Goal: Check status: Check status

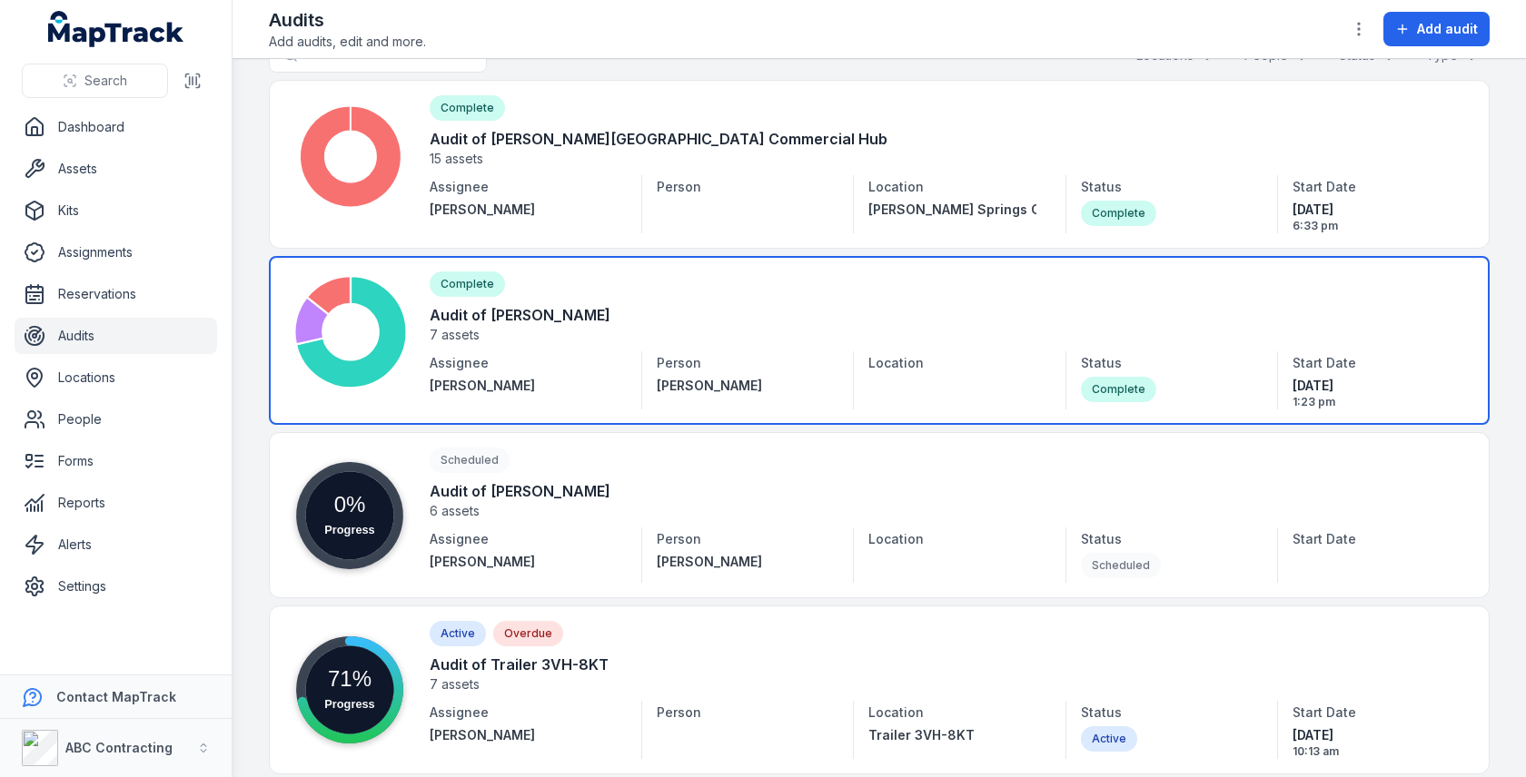
scroll to position [57, 0]
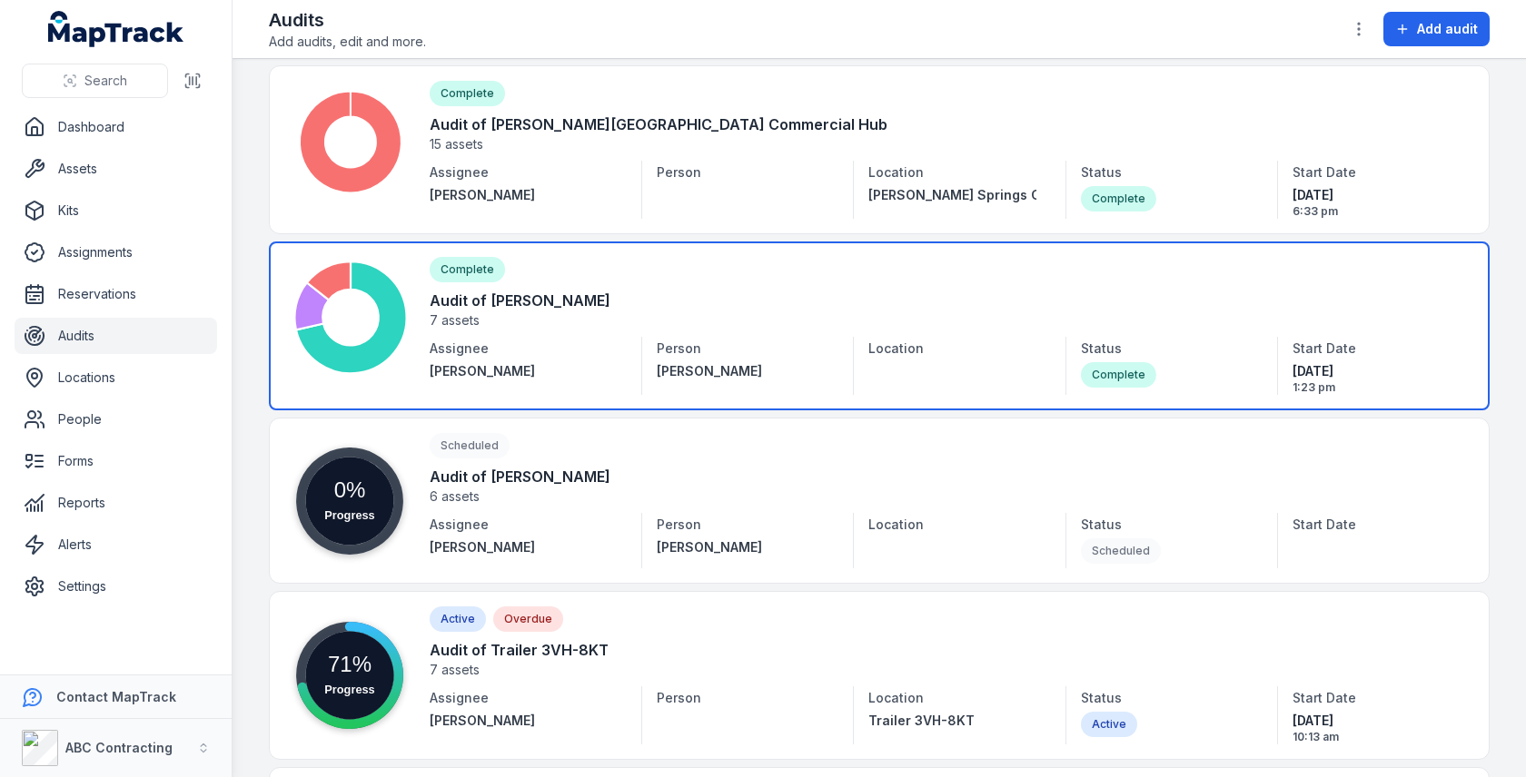
click at [780, 296] on link at bounding box center [879, 326] width 1221 height 169
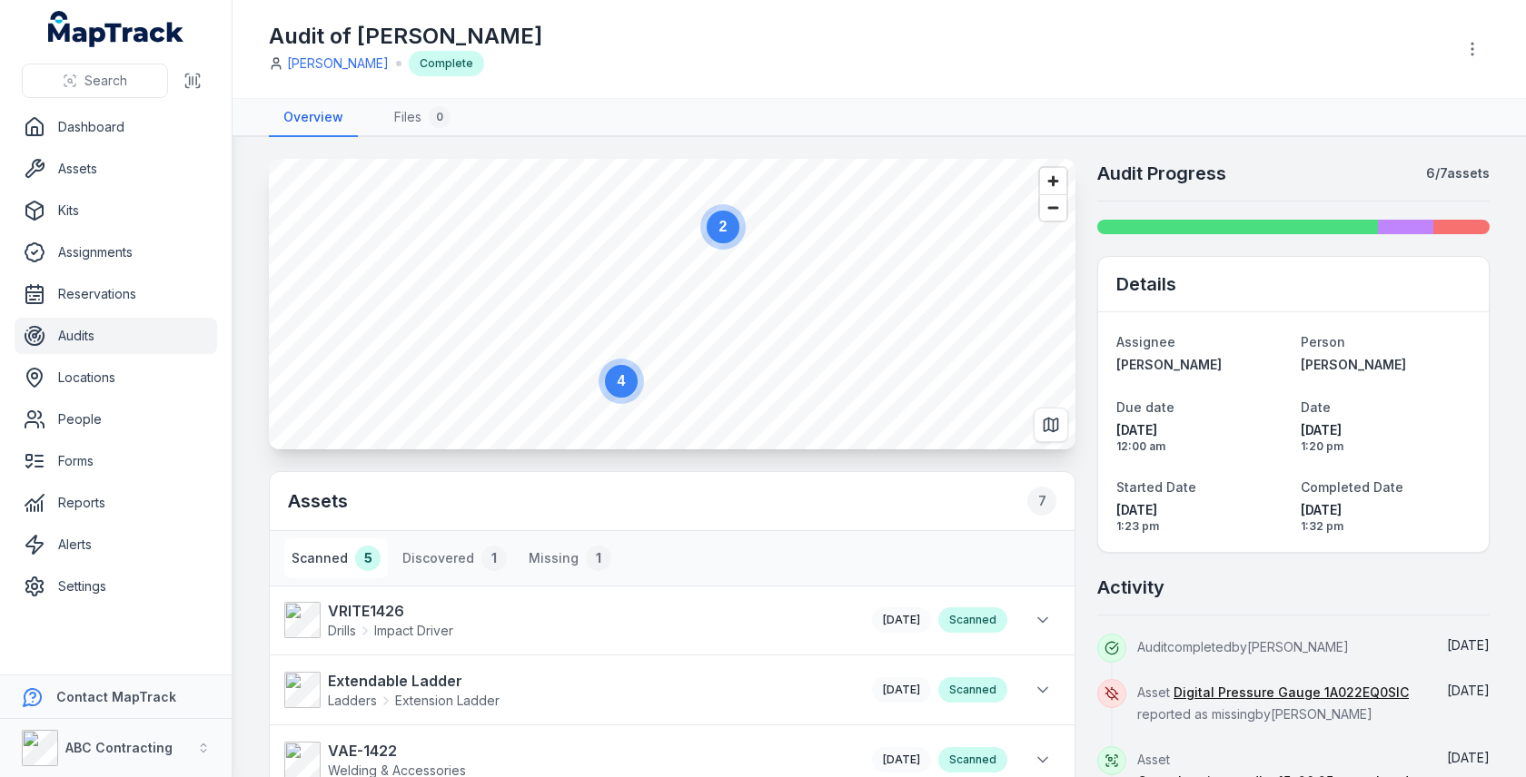
click at [1088, 319] on div "2 4 Assets 7 Scanned 5 Discovered 1 Missing 1 VRITE1426 Drills Impact Driver [D…" at bounding box center [879, 691] width 1221 height 1065
click at [1149, 173] on h2 "Audit Progress" at bounding box center [1161, 173] width 129 height 25
click at [1208, 164] on h2 "Audit Progress" at bounding box center [1161, 173] width 129 height 25
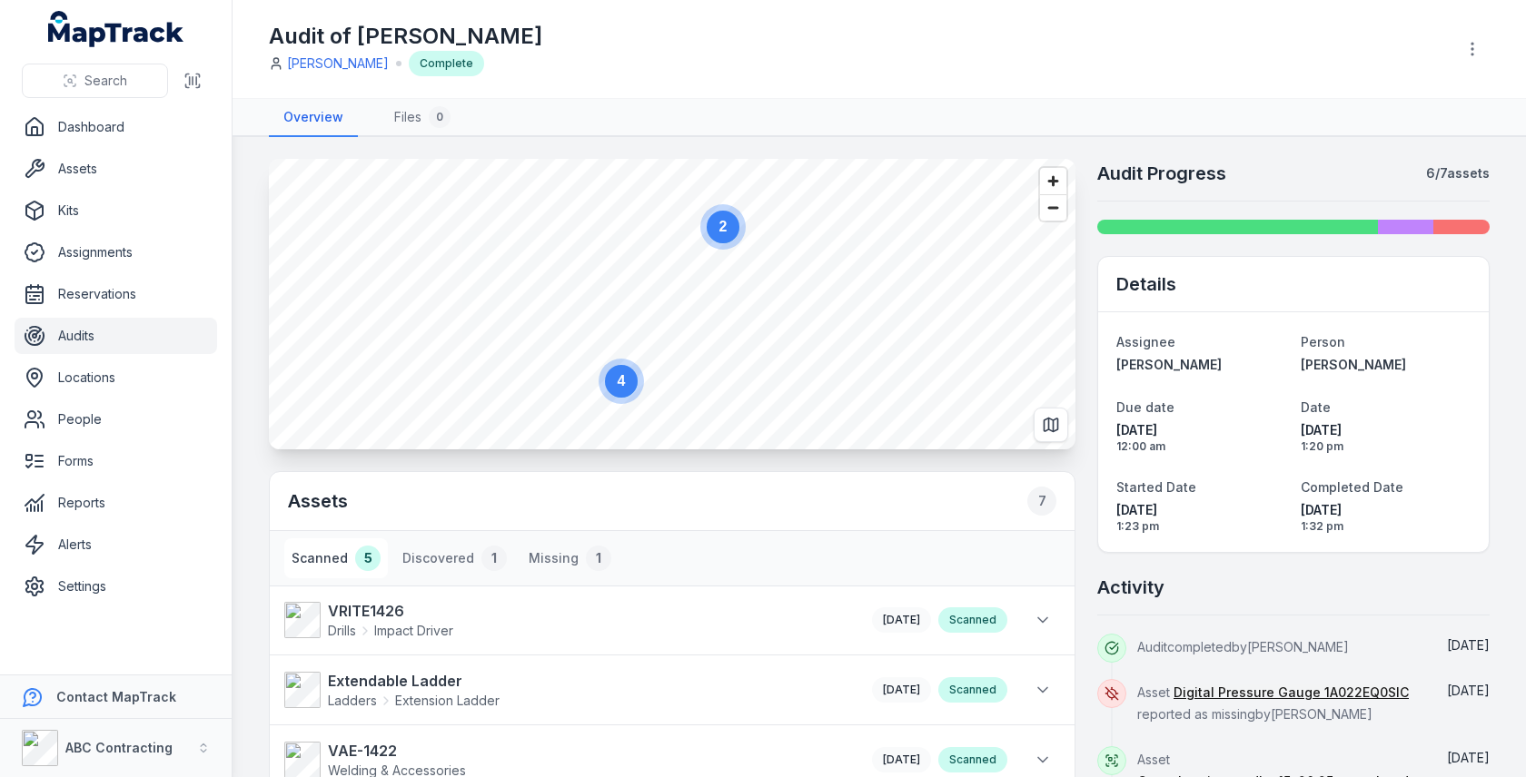
click at [1292, 153] on main "2 4 Assets 7 Scanned 5 Discovered 1 Missing 1 VRITE1426 Drills Impact Driver [D…" at bounding box center [879, 457] width 1293 height 640
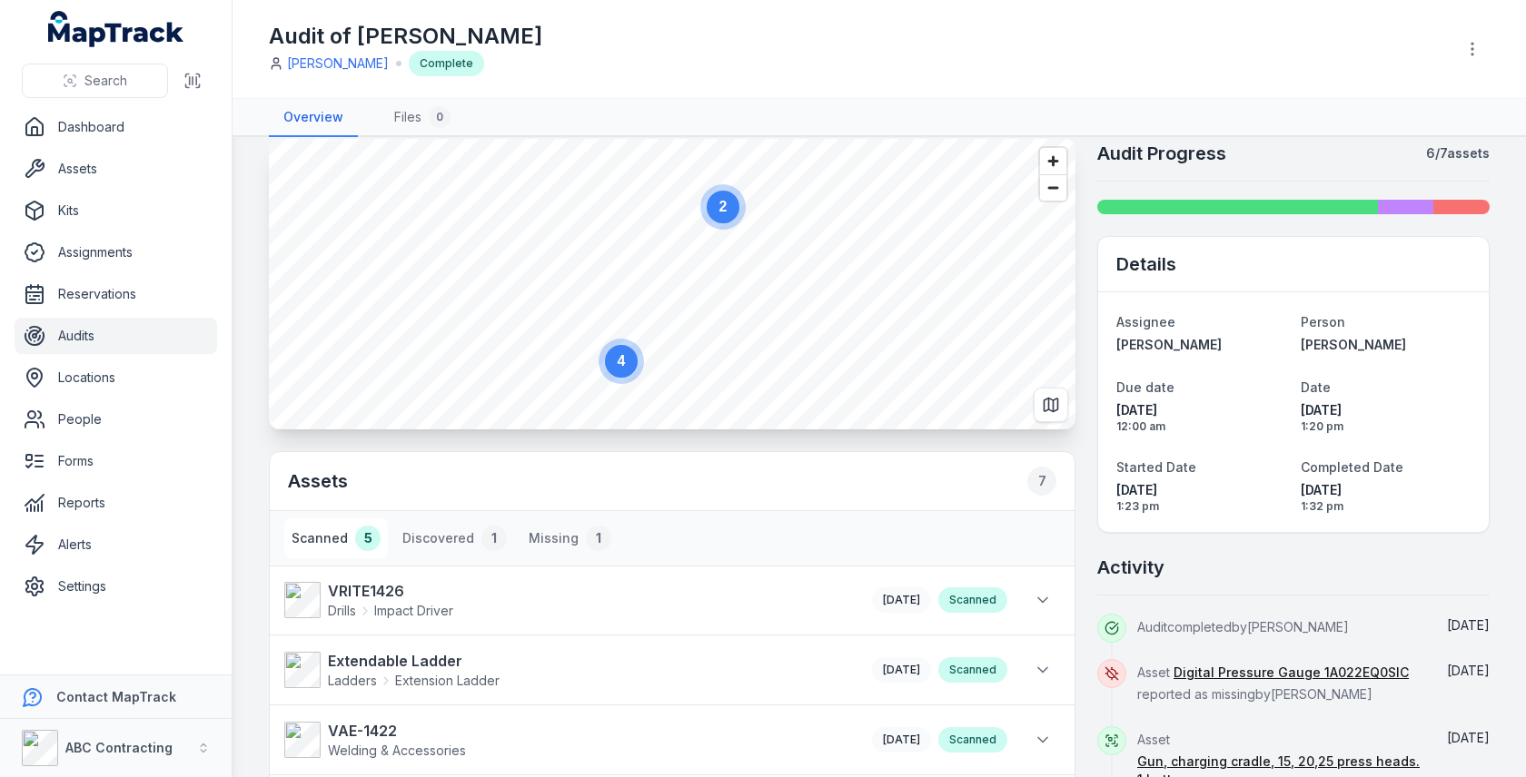
click at [1315, 134] on nav "Overview Files 0" at bounding box center [879, 118] width 1221 height 38
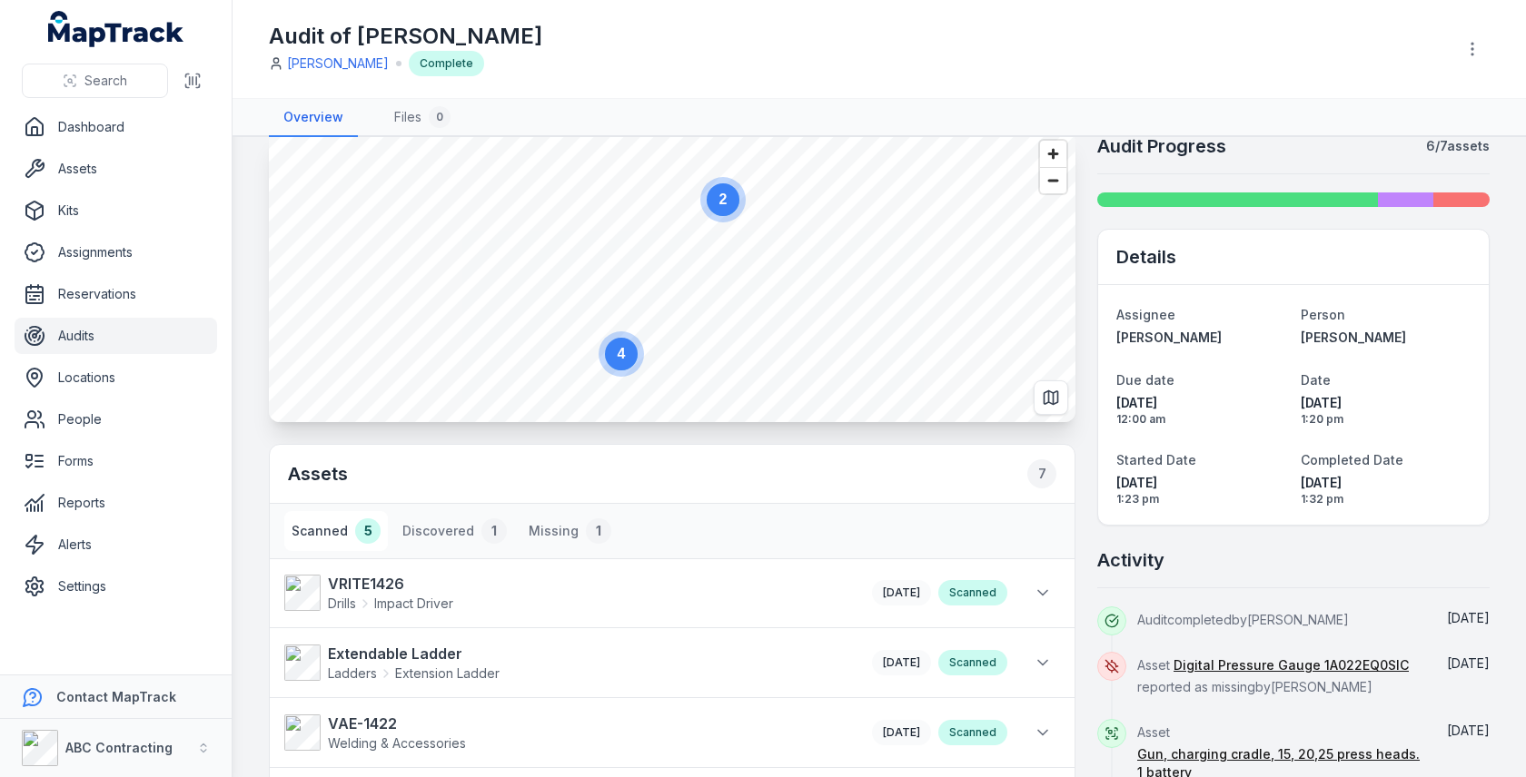
scroll to position [0, 0]
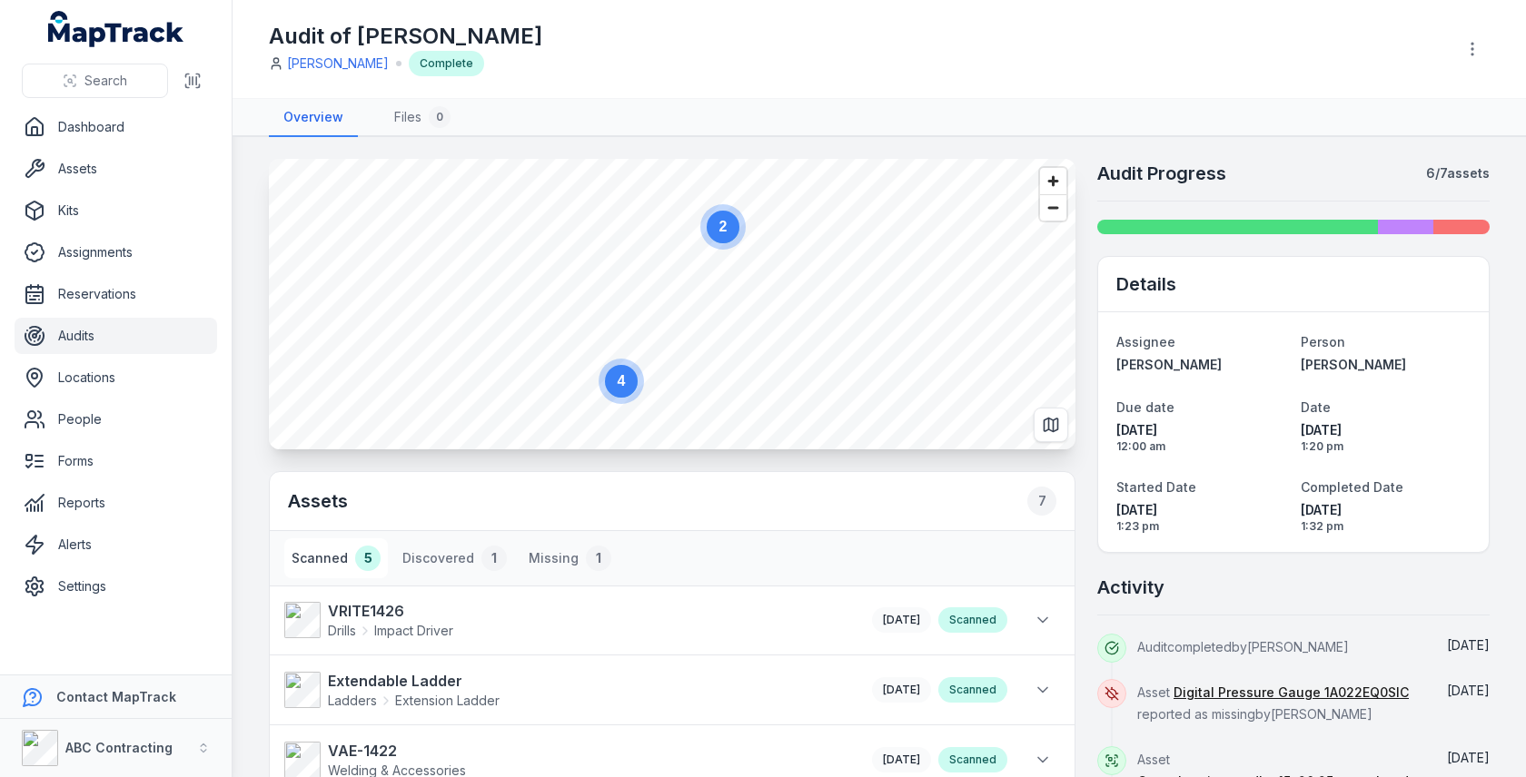
click at [1436, 171] on strong "6 / 7 assets" at bounding box center [1458, 173] width 64 height 18
click at [1185, 169] on h2 "Audit Progress" at bounding box center [1161, 173] width 129 height 25
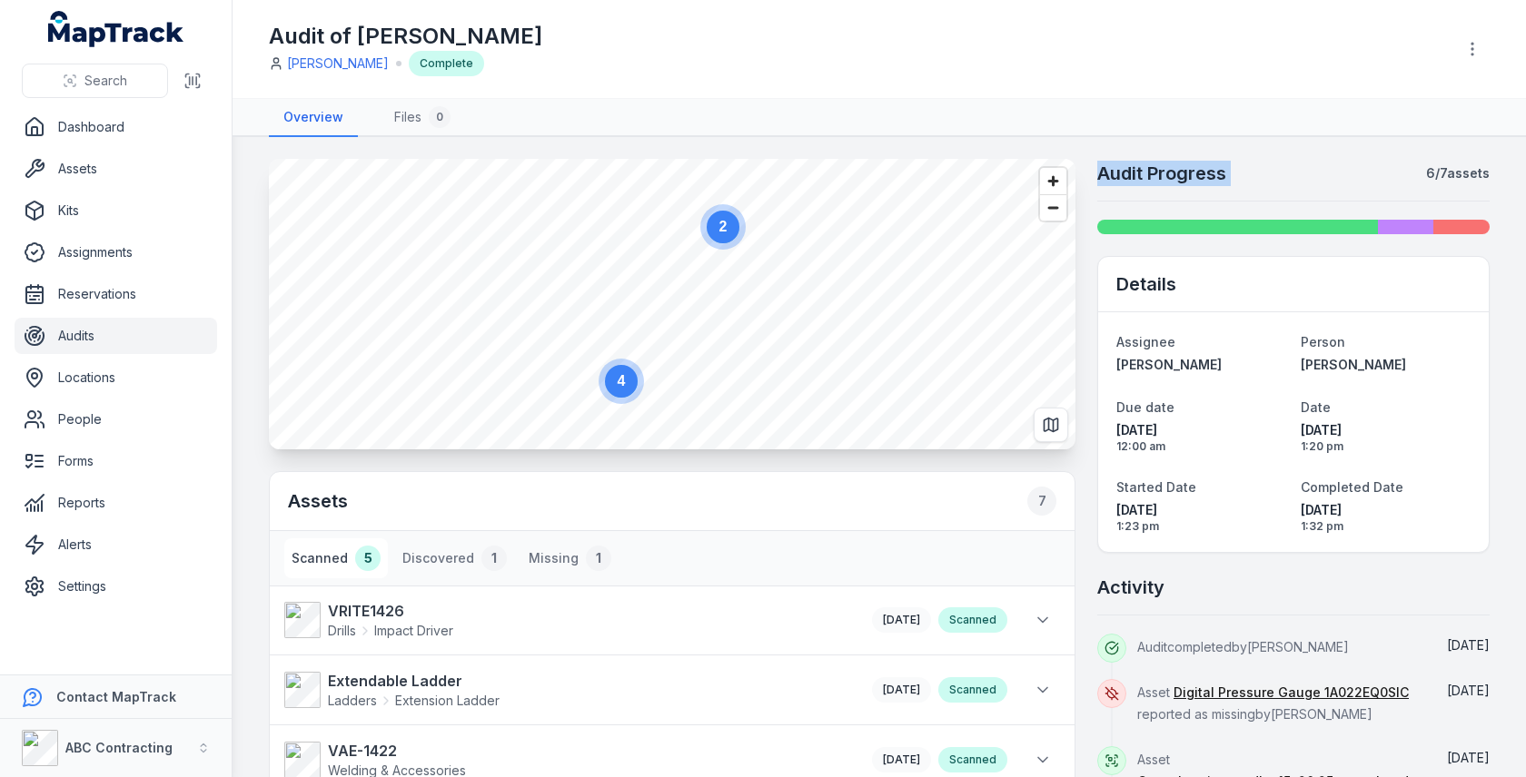
click at [1185, 169] on h2 "Audit Progress" at bounding box center [1161, 173] width 129 height 25
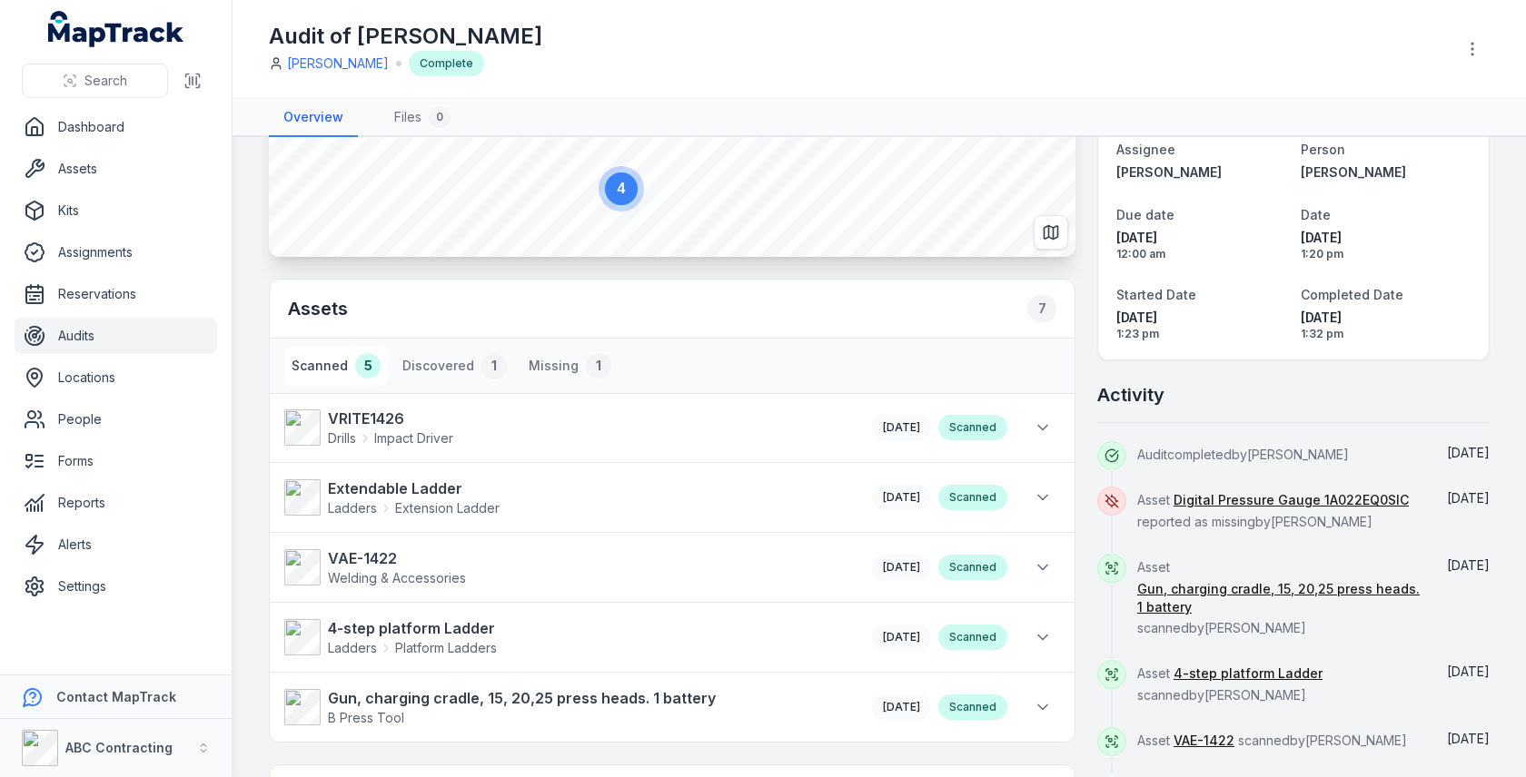
scroll to position [213, 0]
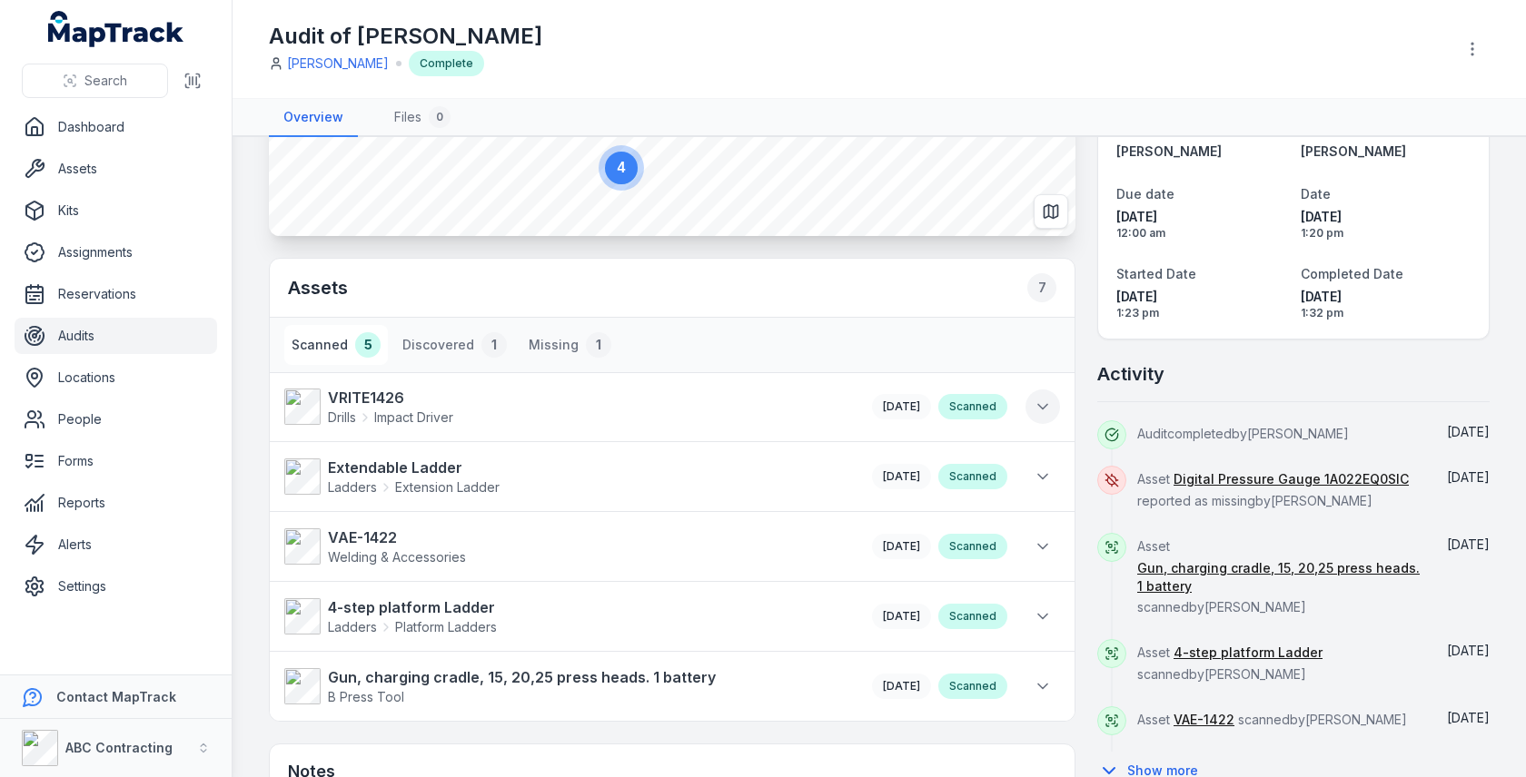
click at [1044, 391] on button at bounding box center [1042, 407] width 35 height 35
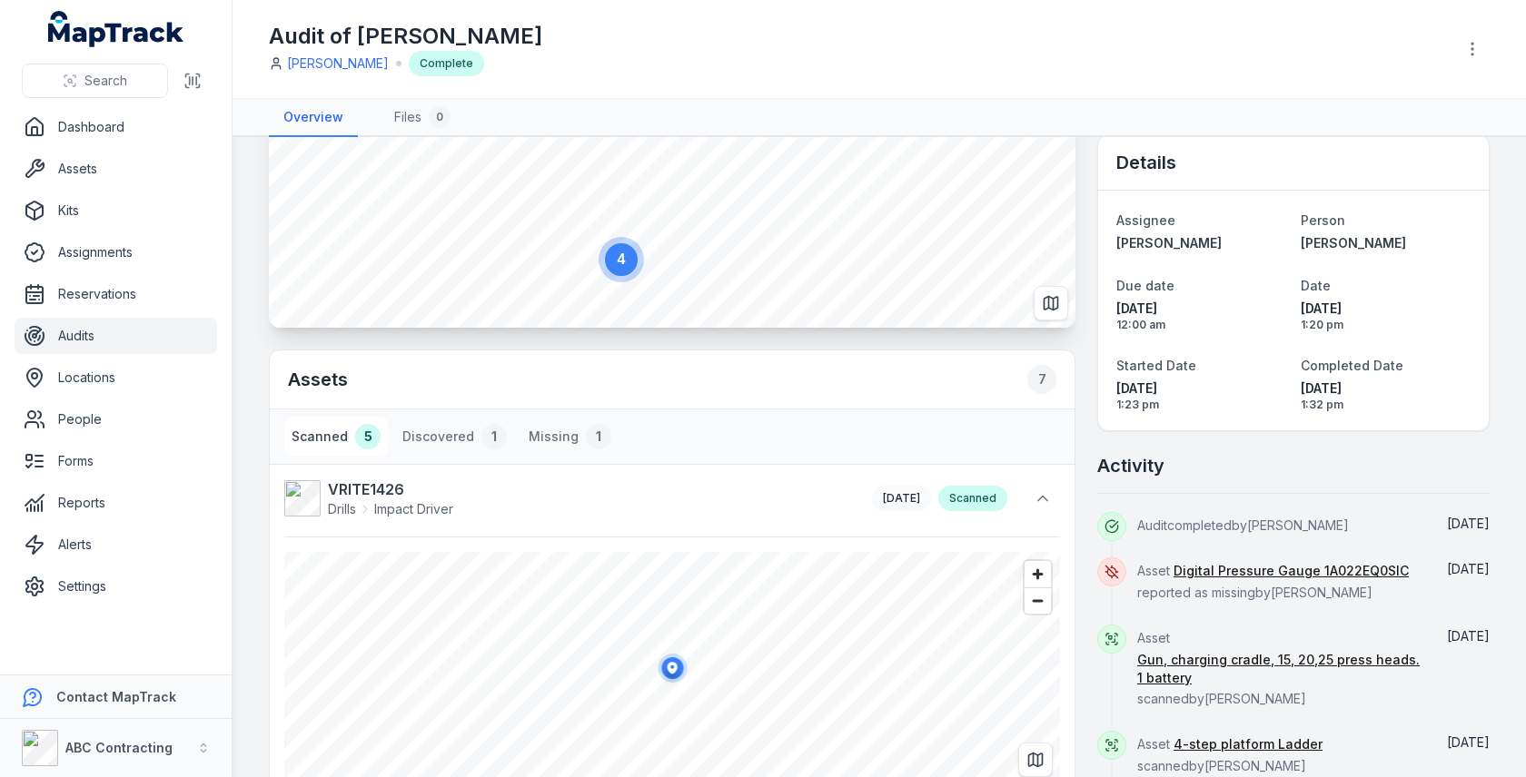
scroll to position [0, 0]
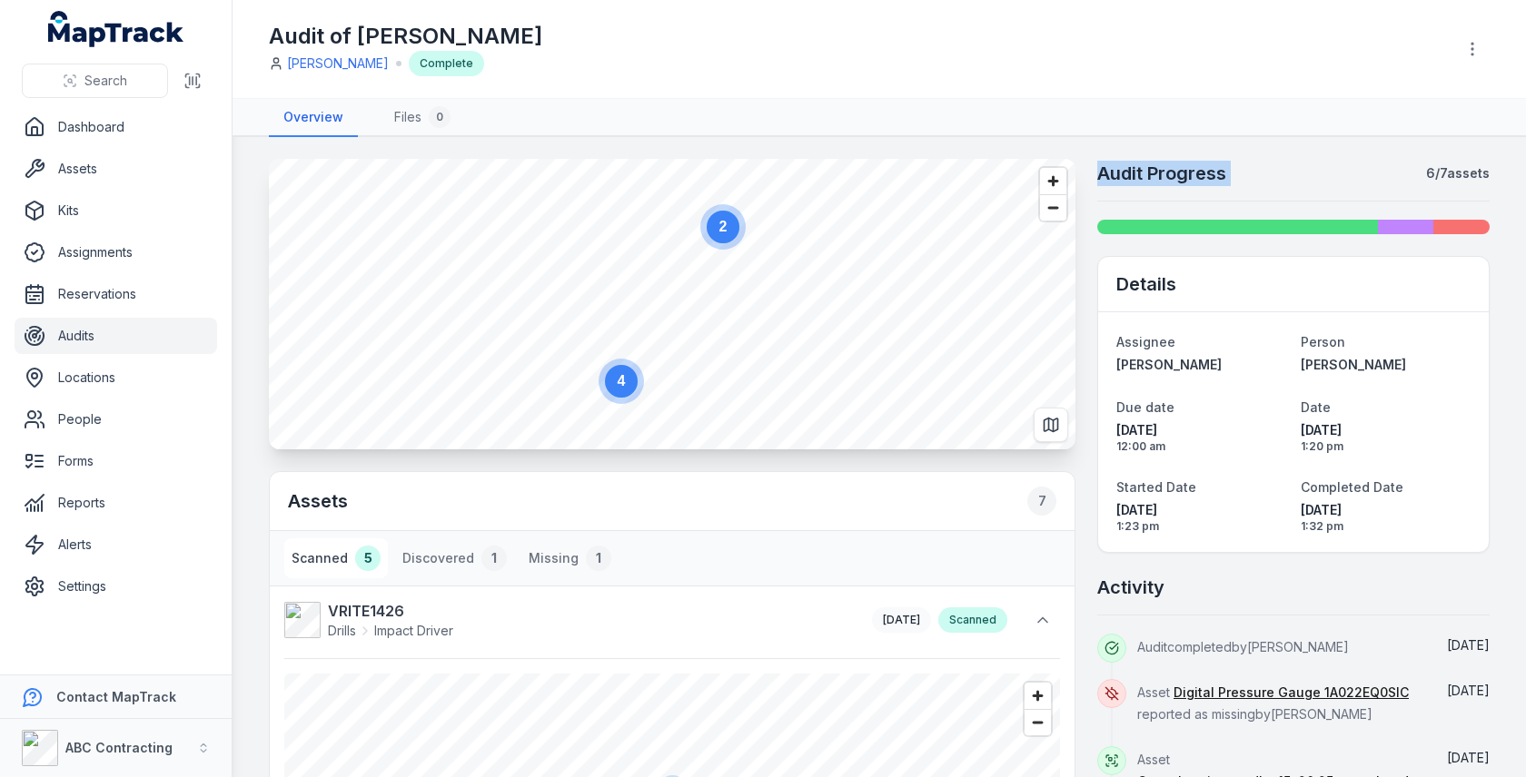
click at [1191, 183] on h2 "Audit Progress" at bounding box center [1161, 173] width 129 height 25
click at [1426, 182] on div "Audit Progress 6 / 7 assets" at bounding box center [1293, 181] width 392 height 41
click at [1430, 178] on strong "6 / 7 assets" at bounding box center [1458, 173] width 64 height 18
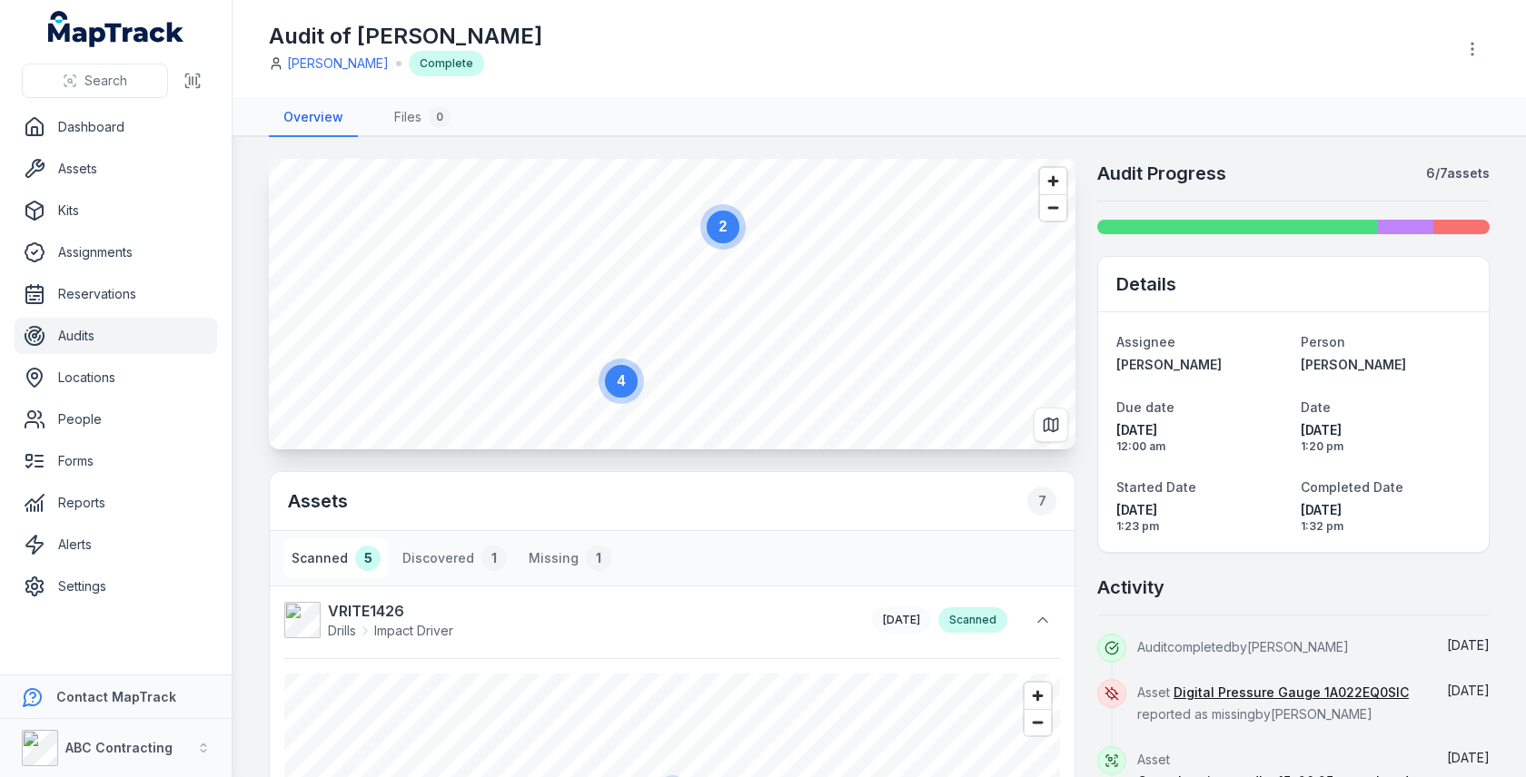
click at [1430, 178] on strong "6 / 7 assets" at bounding box center [1458, 173] width 64 height 18
click at [1283, 202] on div at bounding box center [1293, 218] width 392 height 33
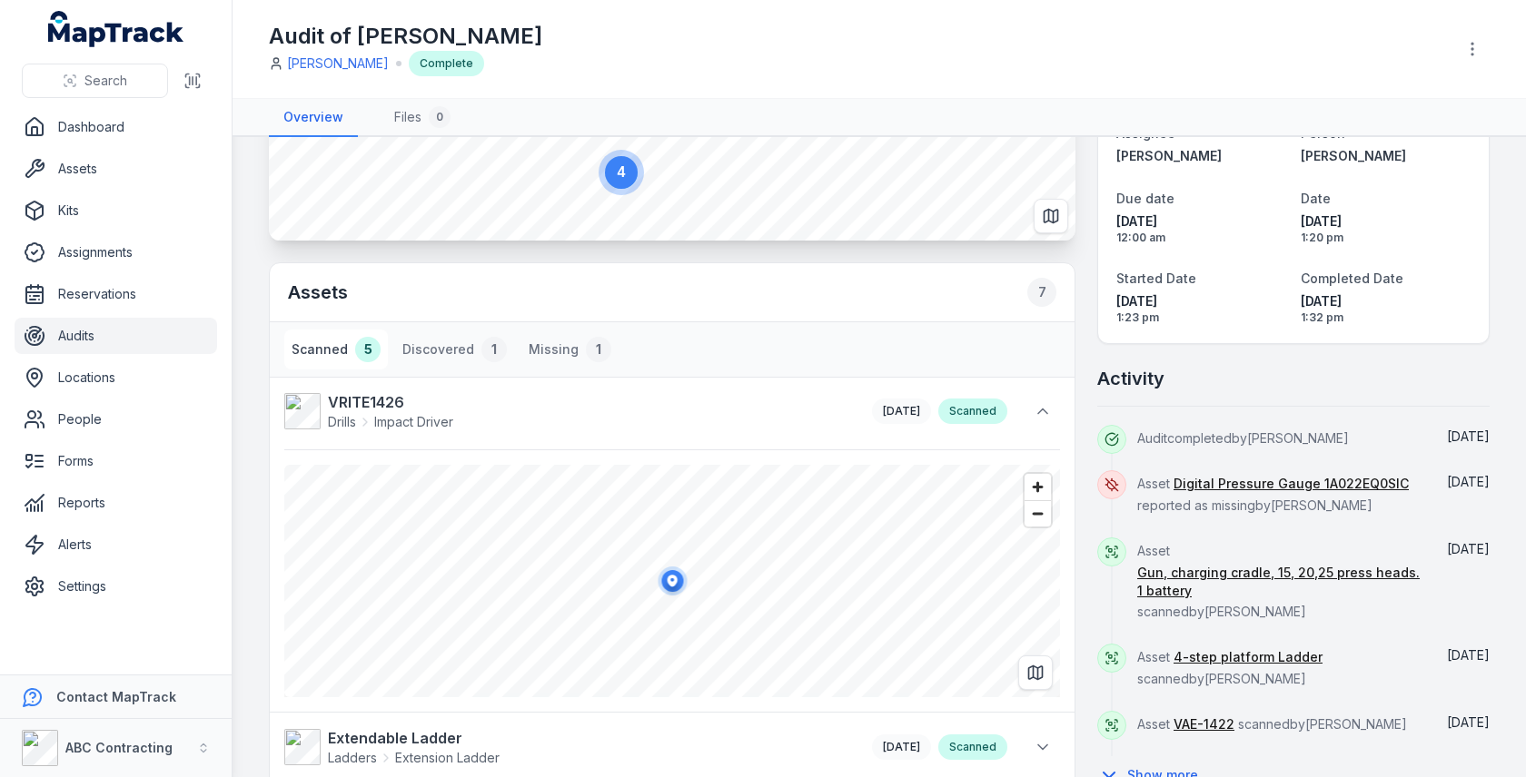
scroll to position [550, 0]
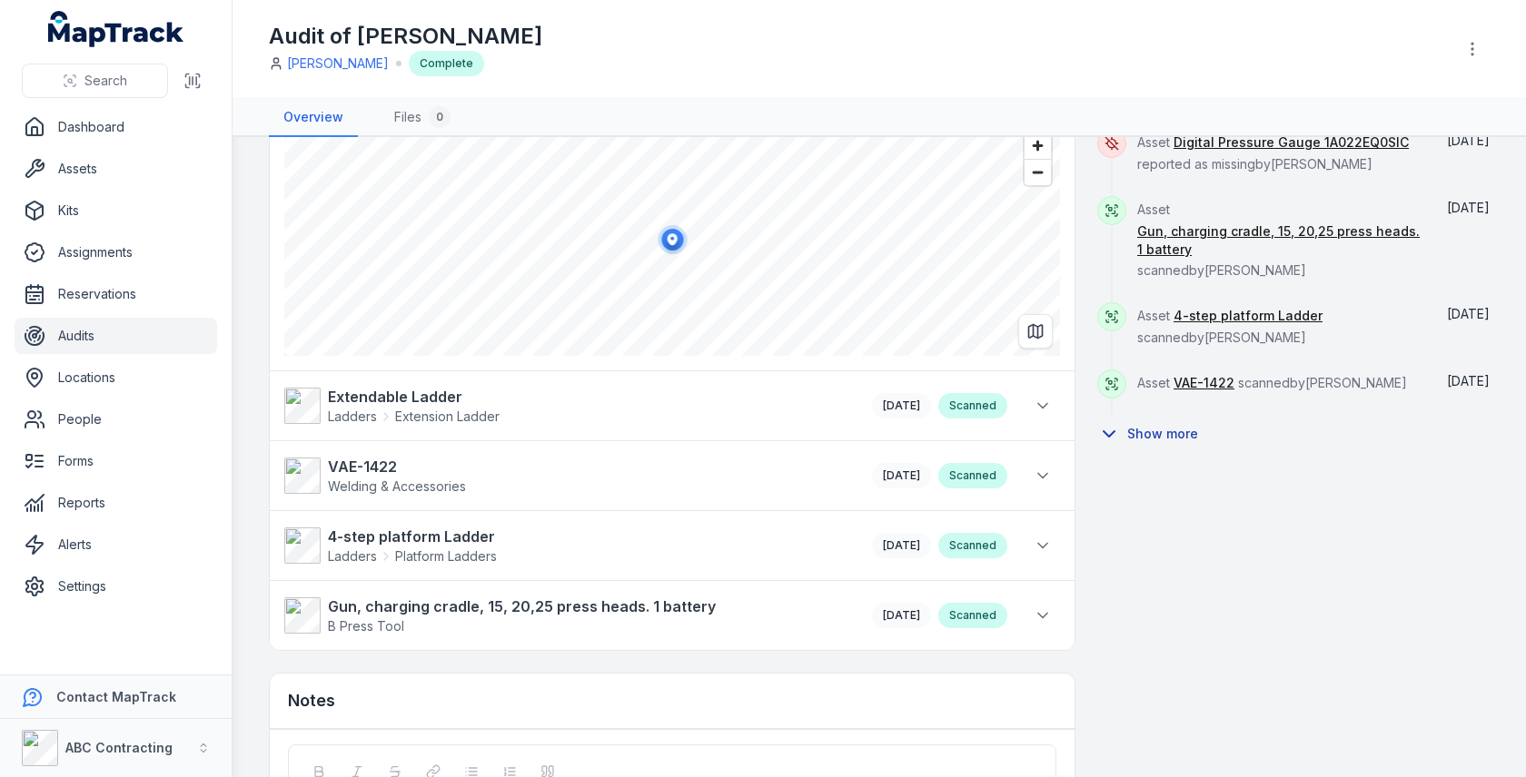
click at [1159, 443] on button "Show more" at bounding box center [1153, 434] width 113 height 38
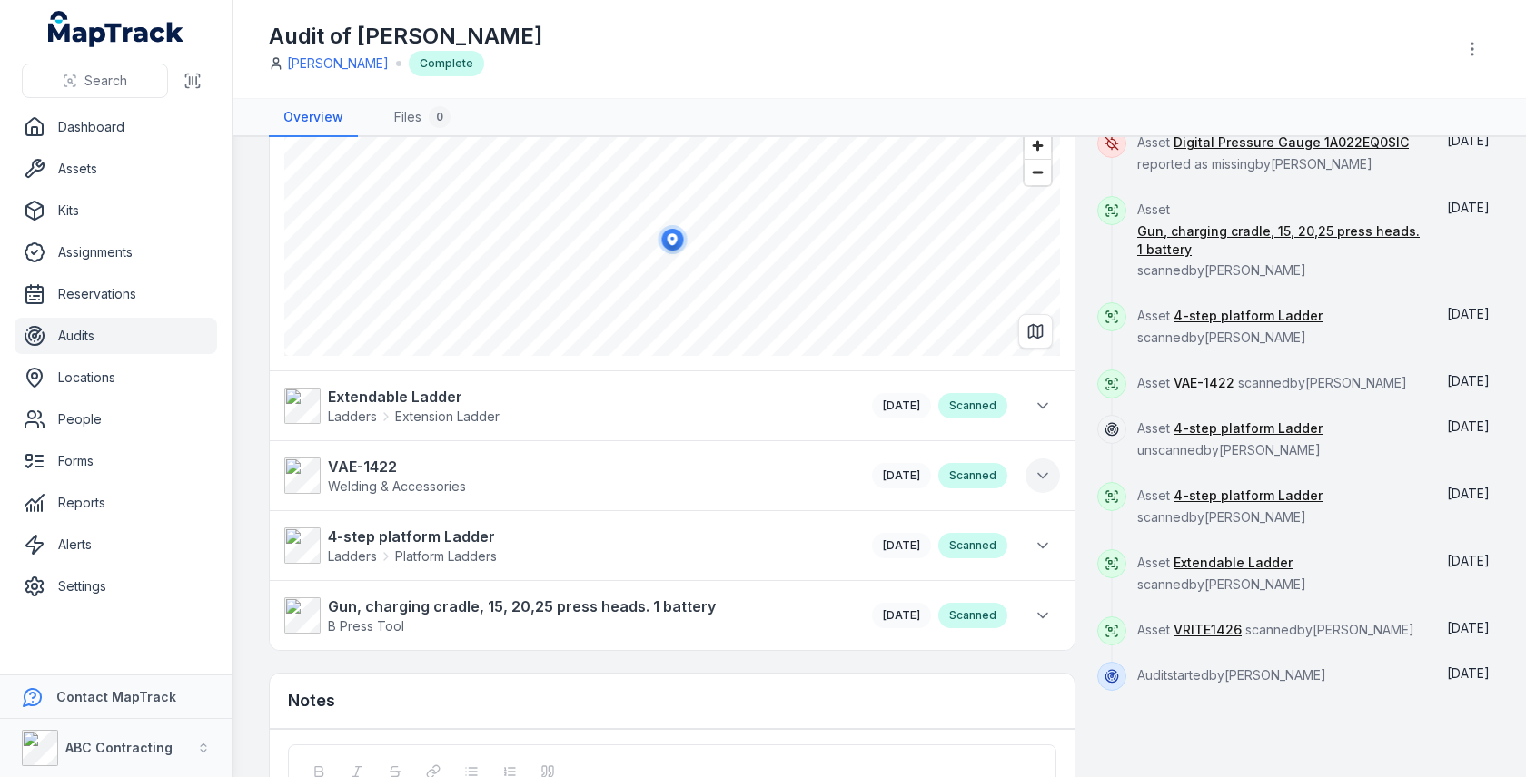
click at [1044, 468] on icon at bounding box center [1043, 476] width 18 height 18
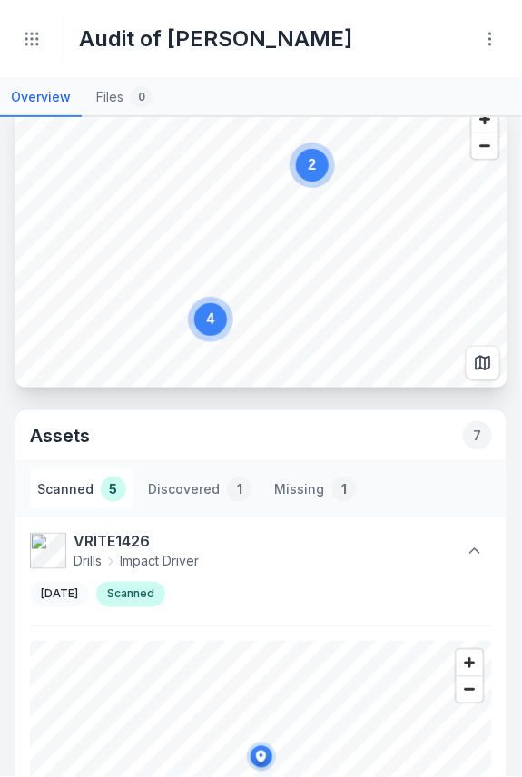
scroll to position [0, 0]
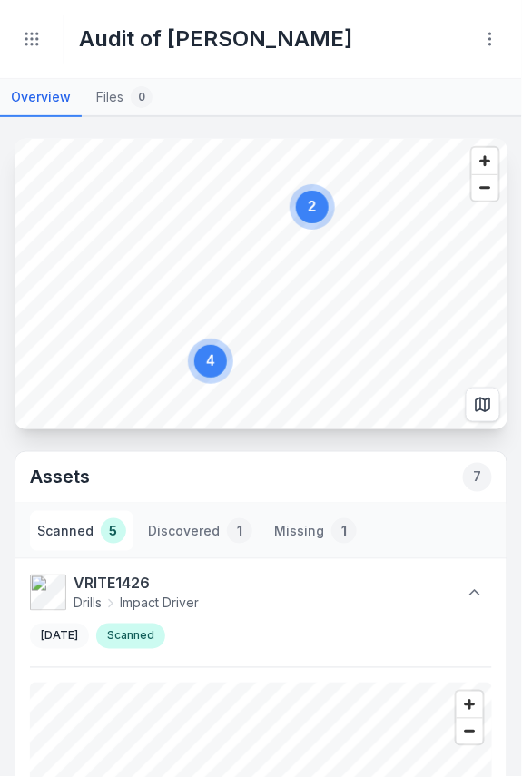
click at [4, 42] on header "Toggle Navigation Audit of [PERSON_NAME] [PERSON_NAME] Complete" at bounding box center [261, 39] width 522 height 79
click at [36, 42] on icon "Toggle navigation" at bounding box center [32, 39] width 18 height 18
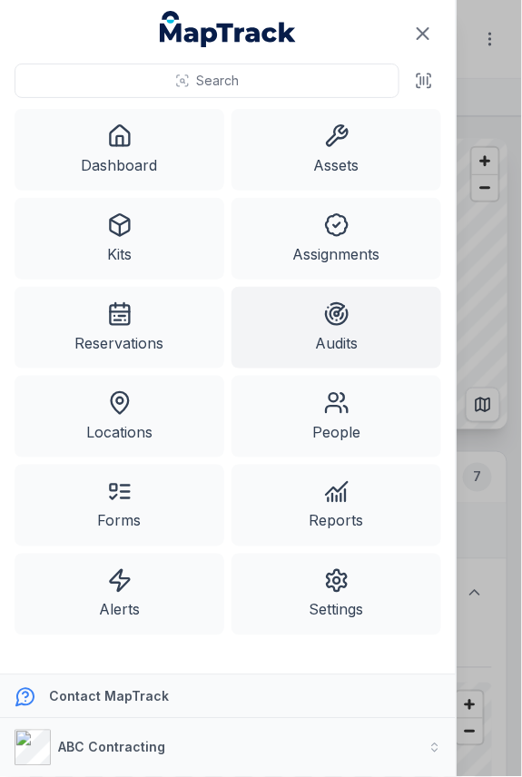
click at [361, 323] on link "Audits" at bounding box center [337, 328] width 210 height 82
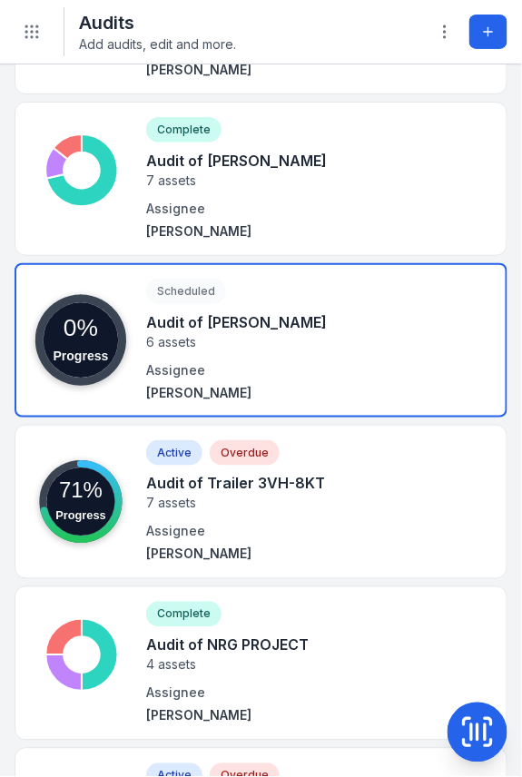
scroll to position [236, 0]
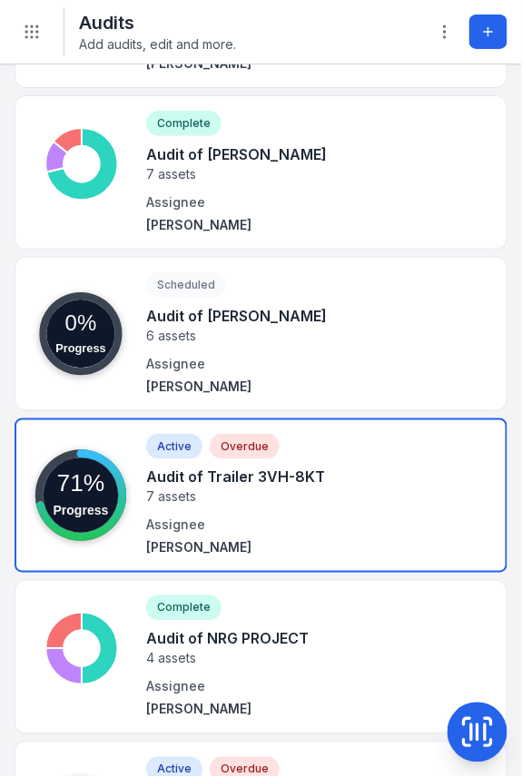
click at [401, 450] on link at bounding box center [261, 496] width 493 height 154
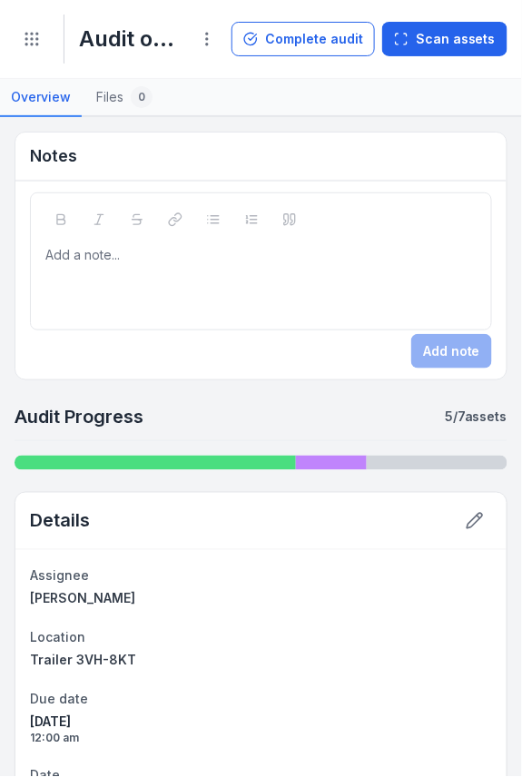
scroll to position [786, 0]
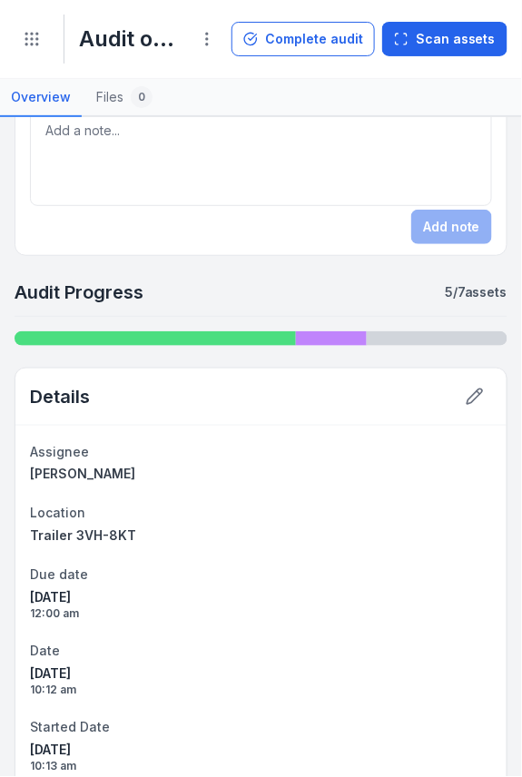
click at [226, 286] on div "Audit Progress 5 / 7 assets" at bounding box center [261, 298] width 493 height 37
click at [309, 280] on div "Audit Progress 5 / 7 assets" at bounding box center [261, 298] width 493 height 37
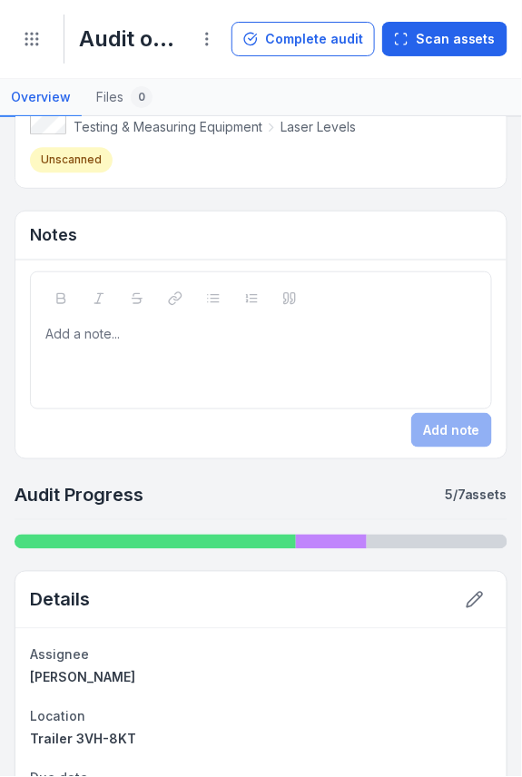
scroll to position [618, 0]
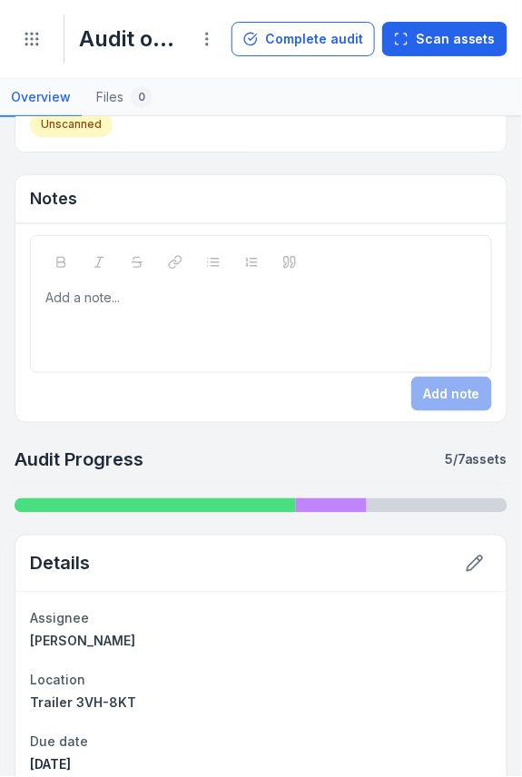
click at [99, 447] on h2 "Audit Progress" at bounding box center [79, 459] width 129 height 25
click at [461, 456] on strong "5 / 7 assets" at bounding box center [476, 459] width 63 height 18
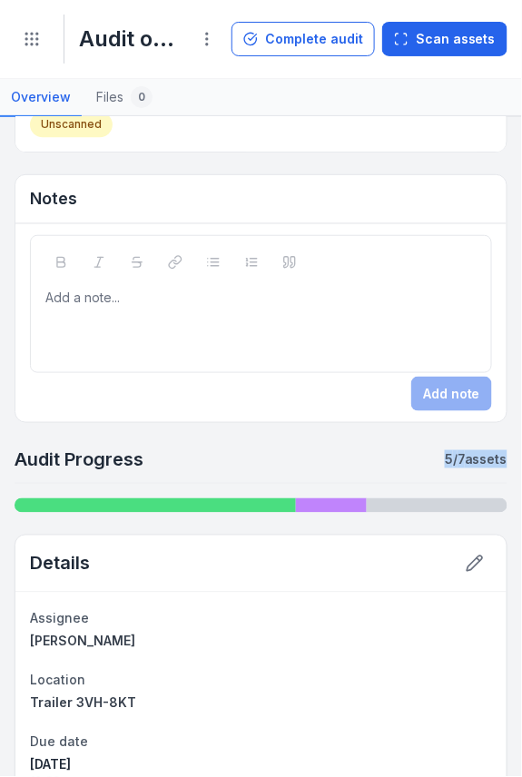
click at [461, 456] on strong "5 / 7 assets" at bounding box center [476, 459] width 63 height 18
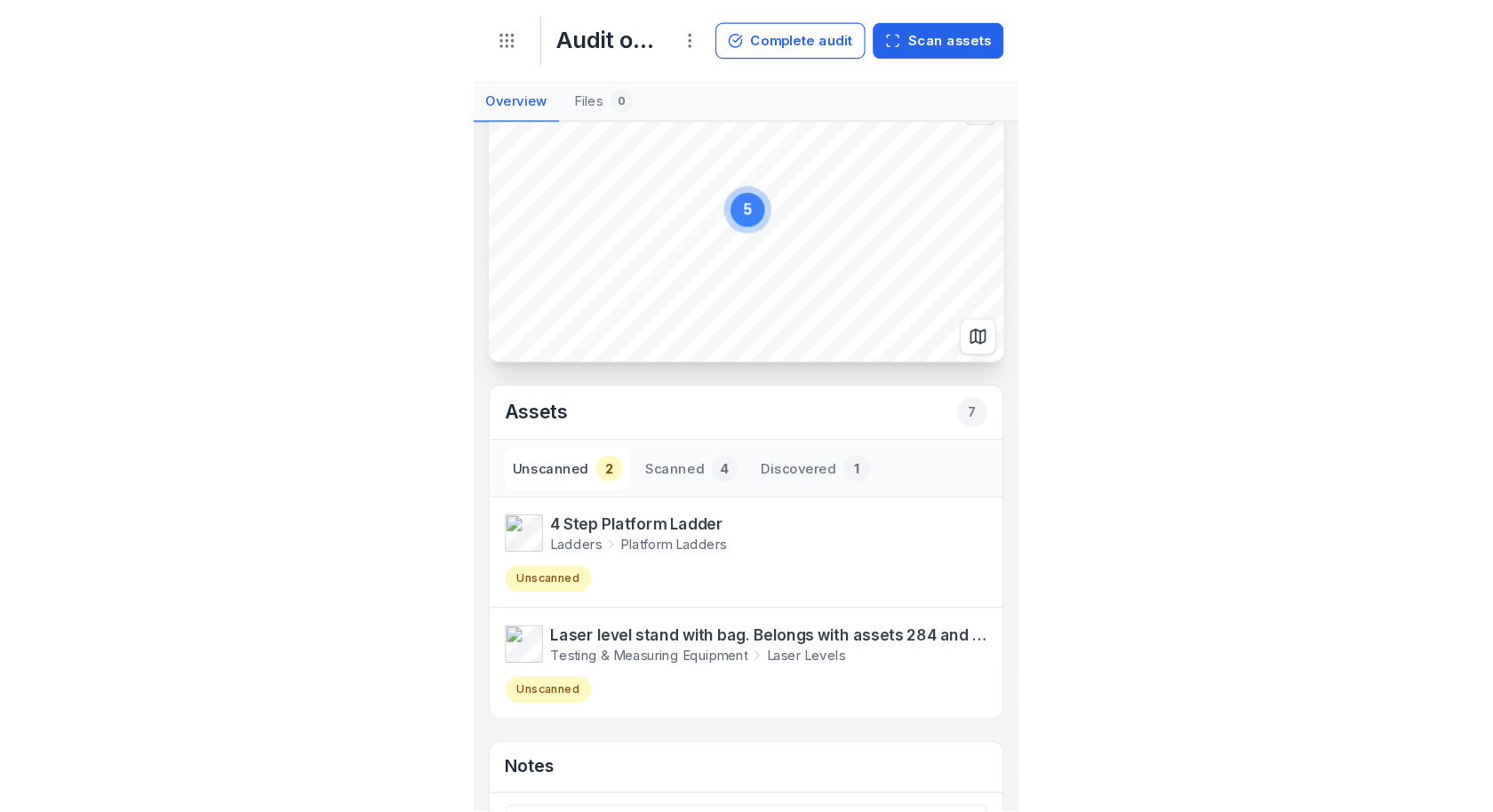
scroll to position [0, 0]
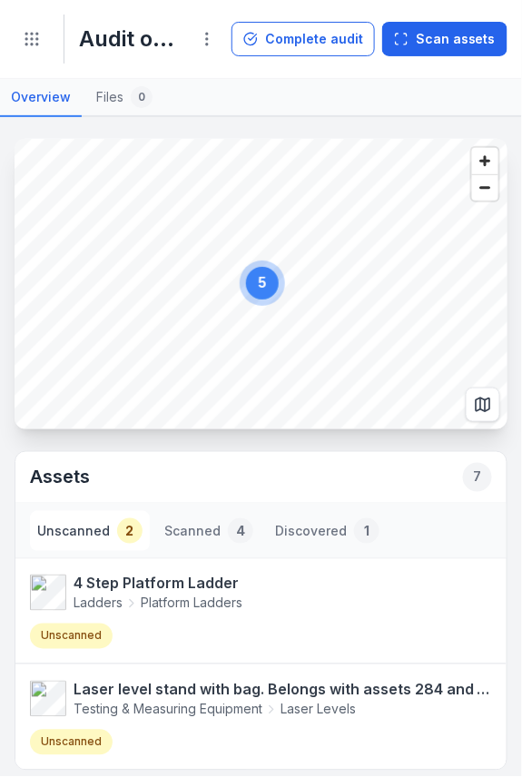
click at [264, 117] on main "5 Assets 7 Unscanned 2 Scanned 4 Discovered 1 4 Step Platform Ladder Ladders Pl…" at bounding box center [261, 447] width 522 height 660
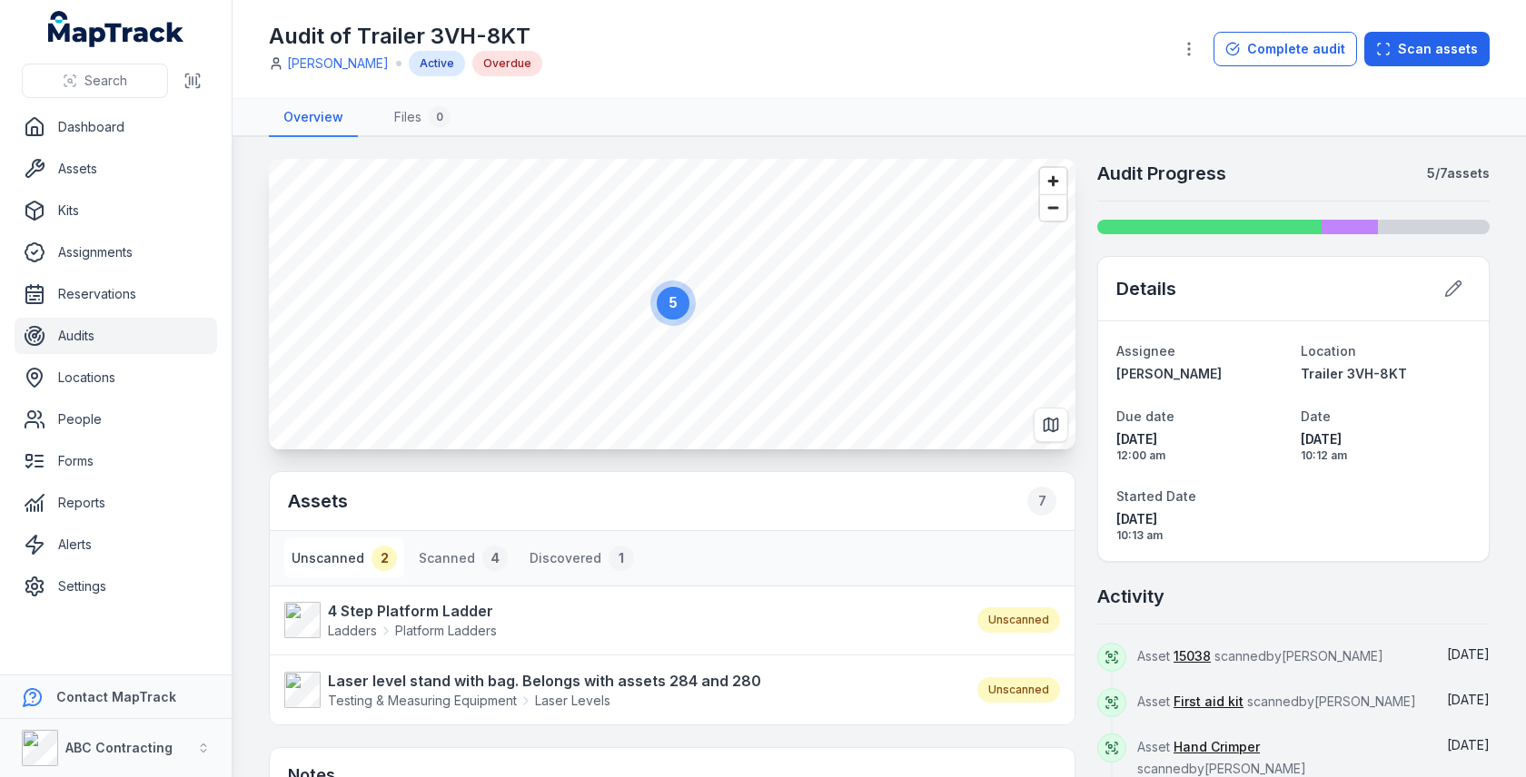
click at [591, 104] on nav "Overview Files 0" at bounding box center [879, 118] width 1221 height 38
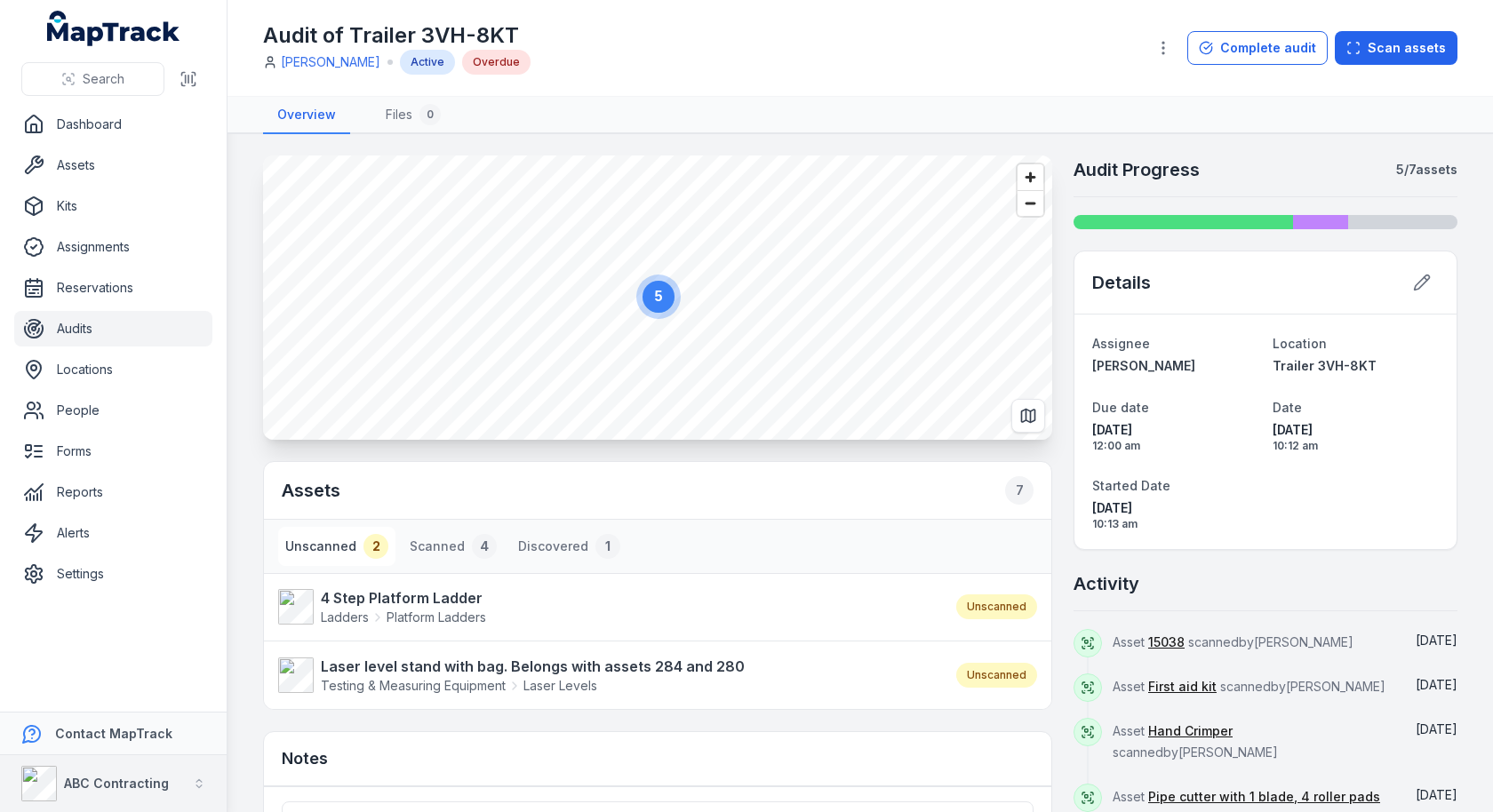
click at [58, 760] on div "ABC Contracting" at bounding box center [95, 784] width 148 height 35
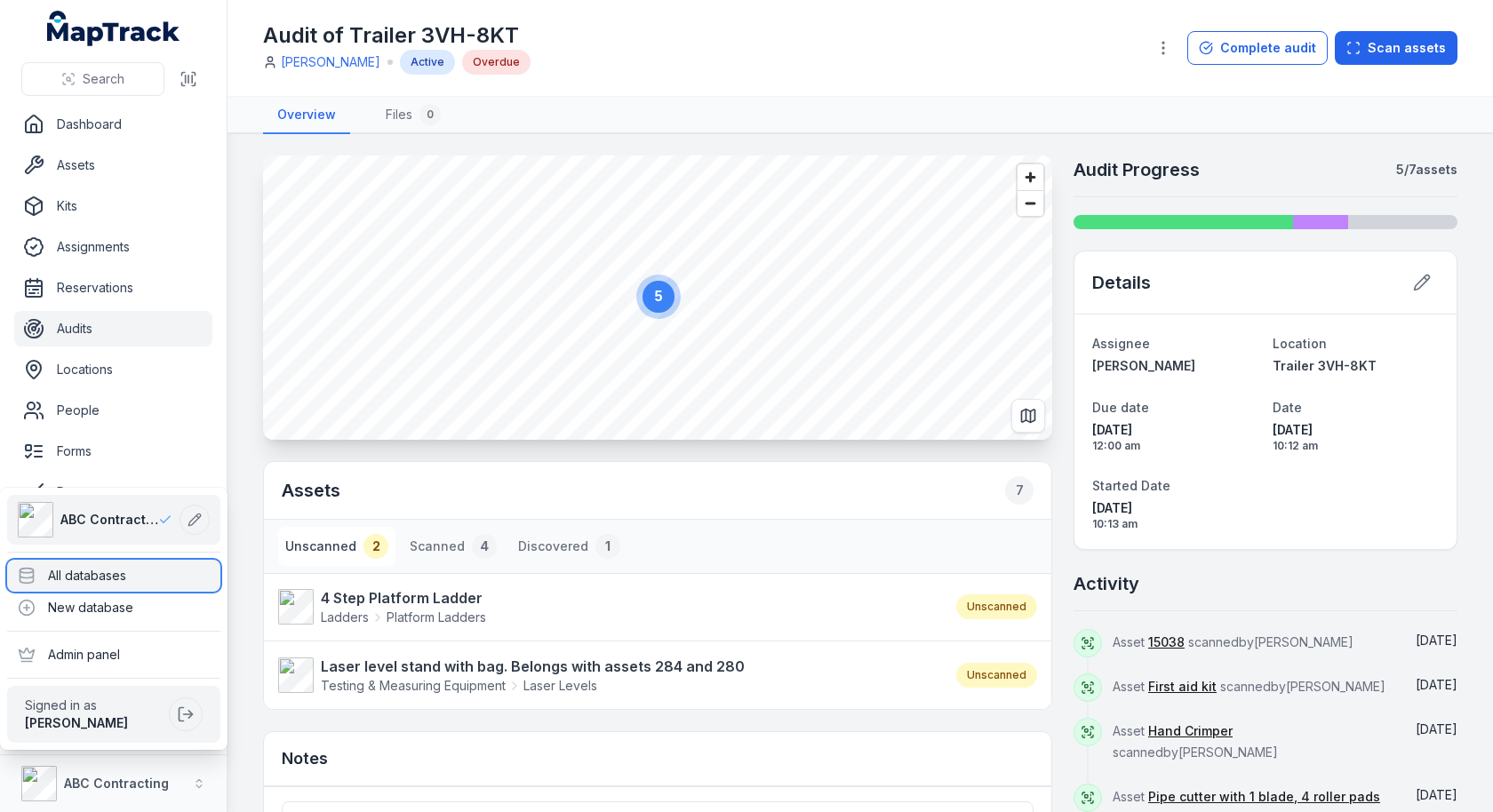
click at [100, 569] on div "All databases" at bounding box center [113, 575] width 213 height 32
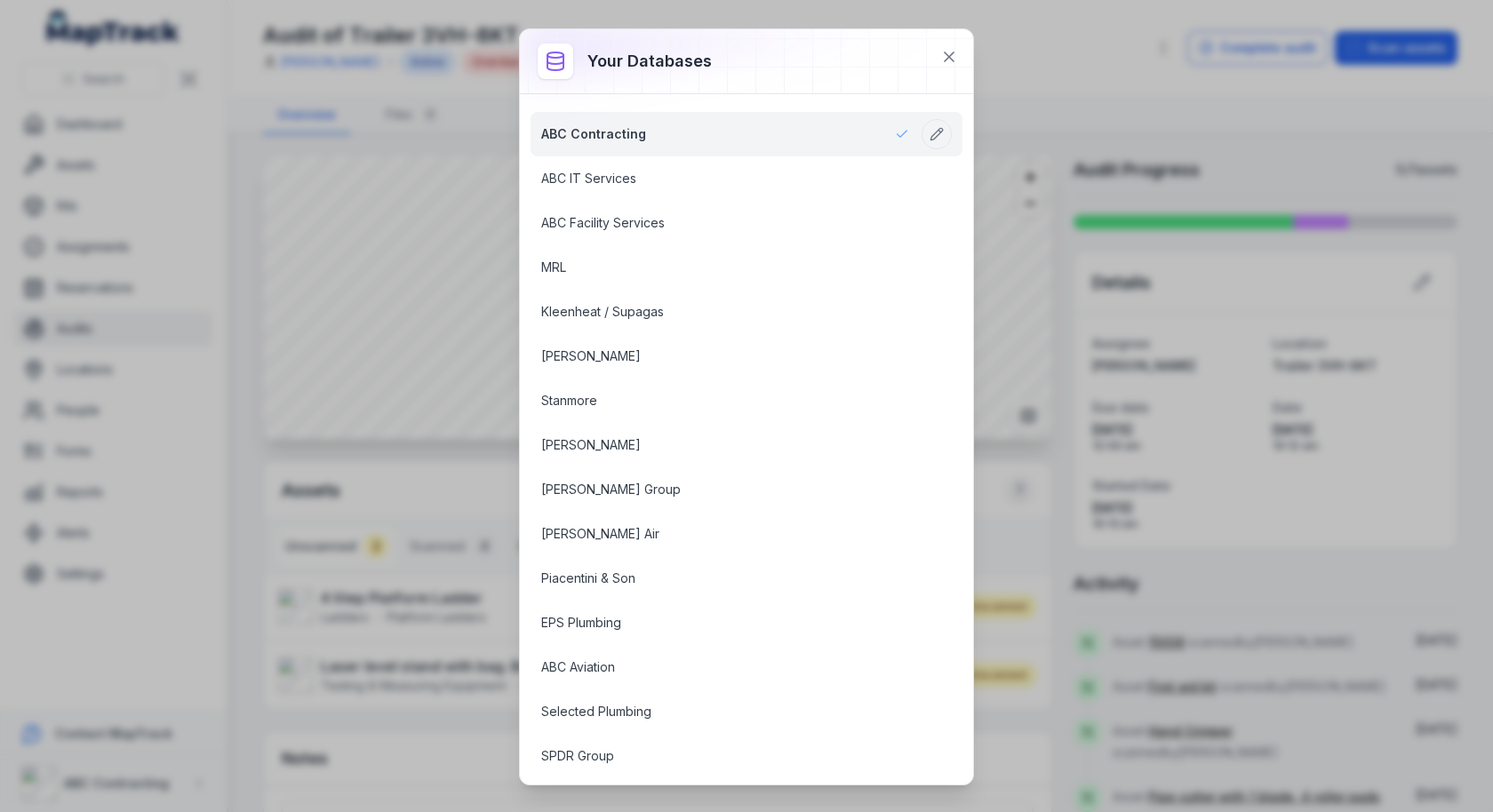
click at [293, 326] on div "Your databases ABC Contracting ABC IT Services ABC Facility Services MRL Kleenh…" at bounding box center [746, 406] width 1493 height 812
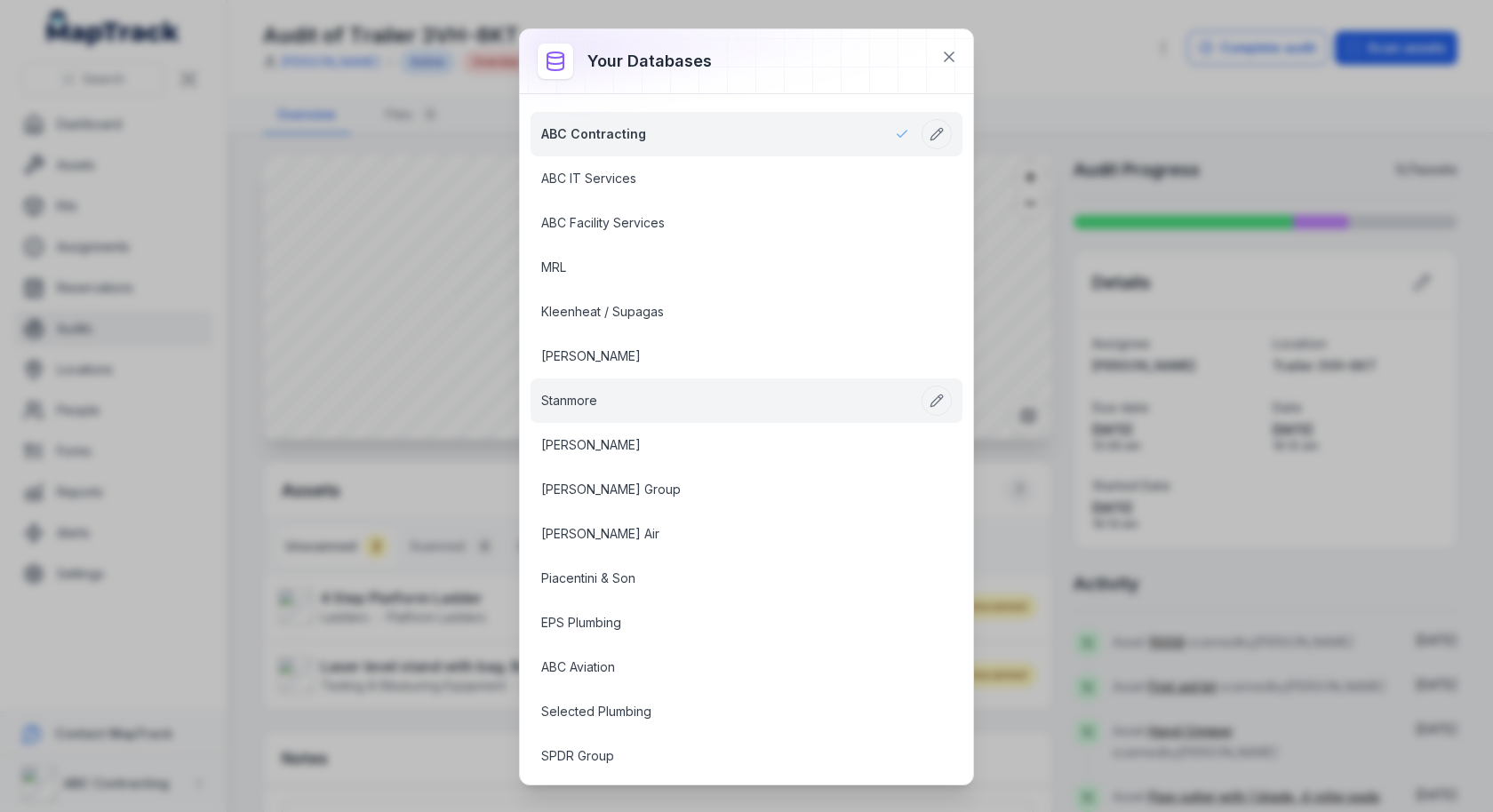
scroll to position [1482, 0]
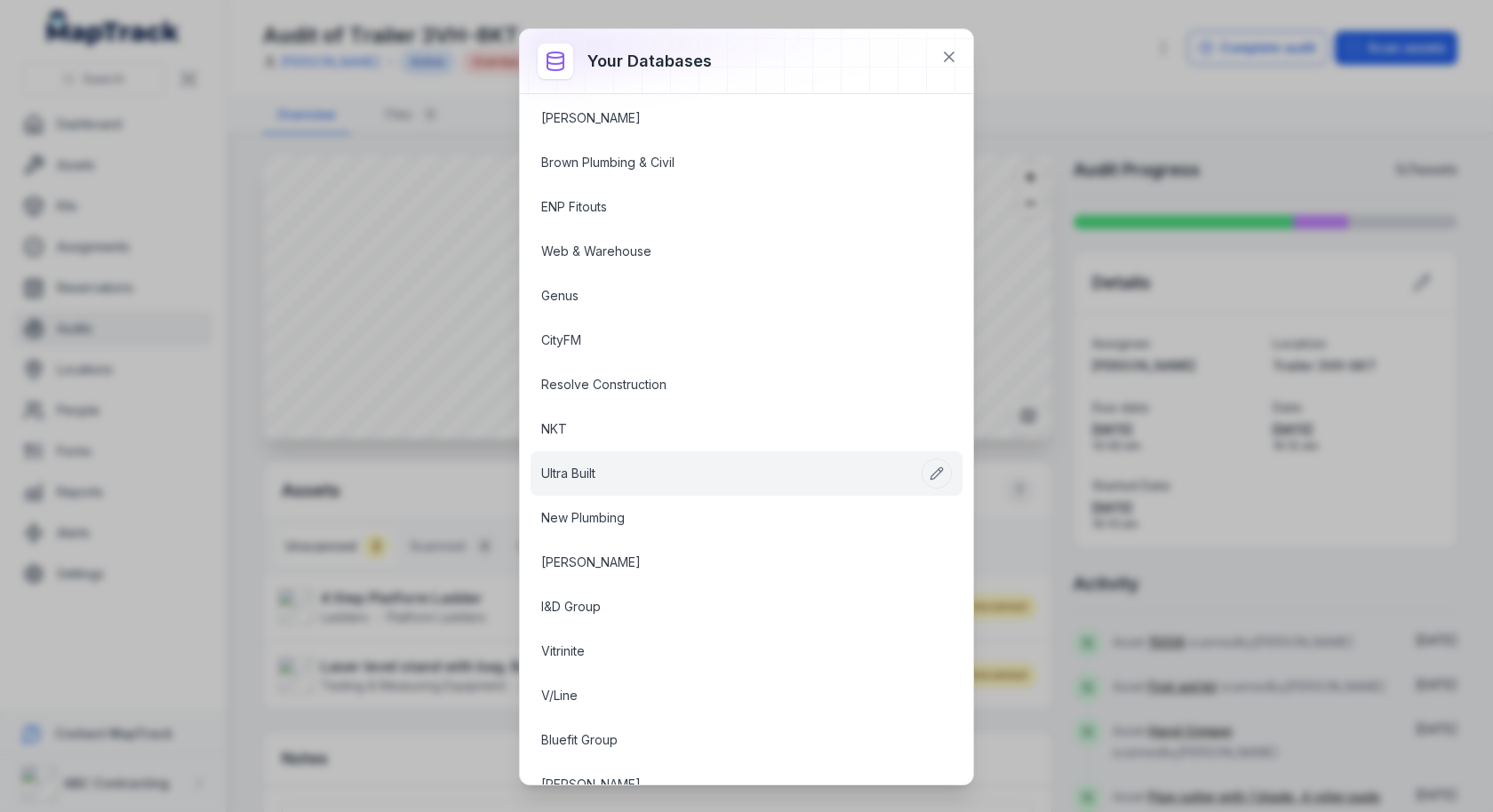
click at [641, 465] on link "Ultra Built" at bounding box center [725, 474] width 368 height 18
